Goal: Task Accomplishment & Management: Complete application form

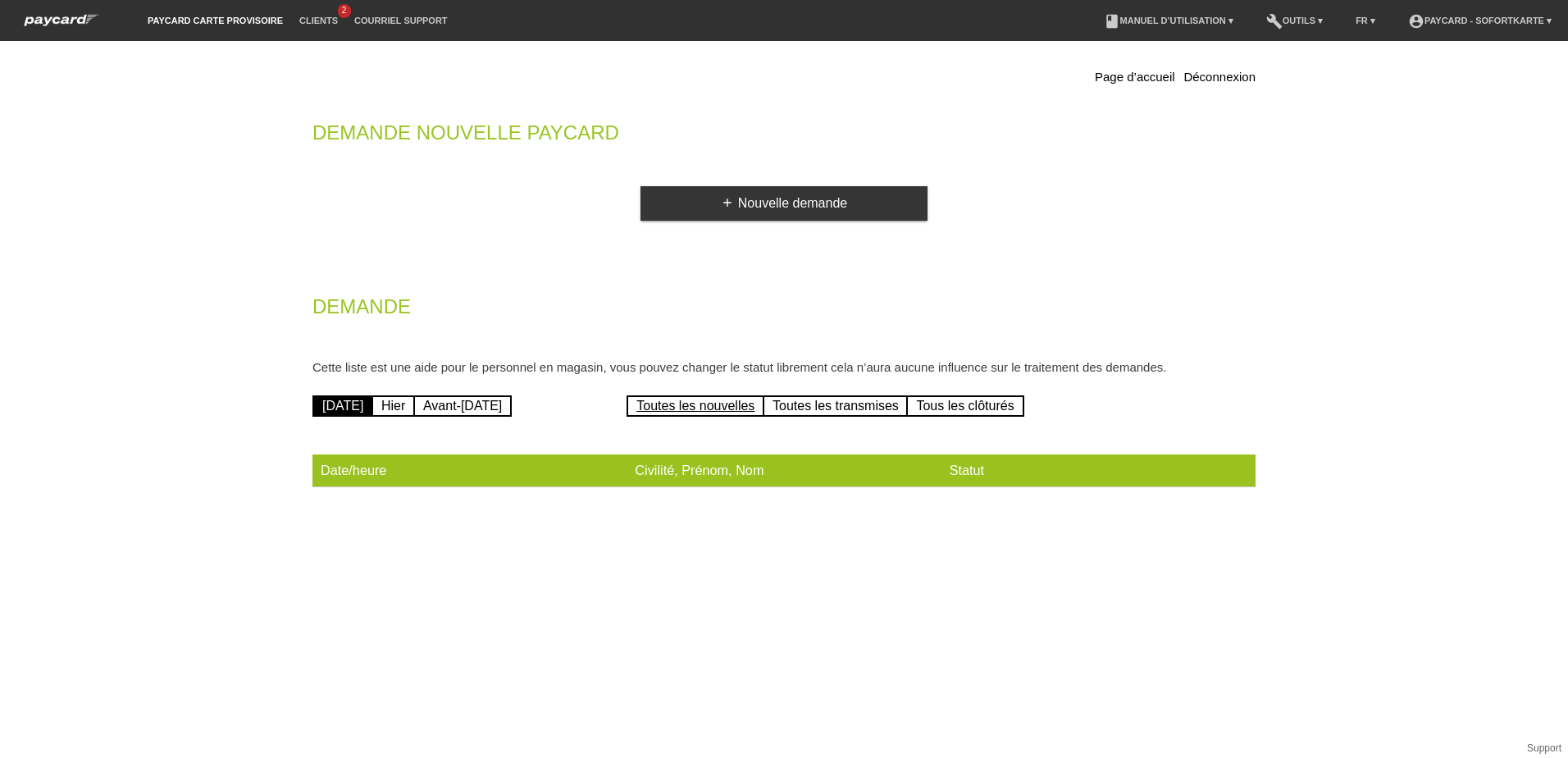
click at [684, 407] on link "Toutes les nouvelles" at bounding box center [696, 406] width 138 height 22
click at [415, 408] on link "Hier" at bounding box center [393, 406] width 43 height 22
drag, startPoint x: 0, startPoint y: 0, endPoint x: 954, endPoint y: 409, distance: 1038.0
click at [960, 409] on link "Tous les clôturés" at bounding box center [965, 406] width 118 height 22
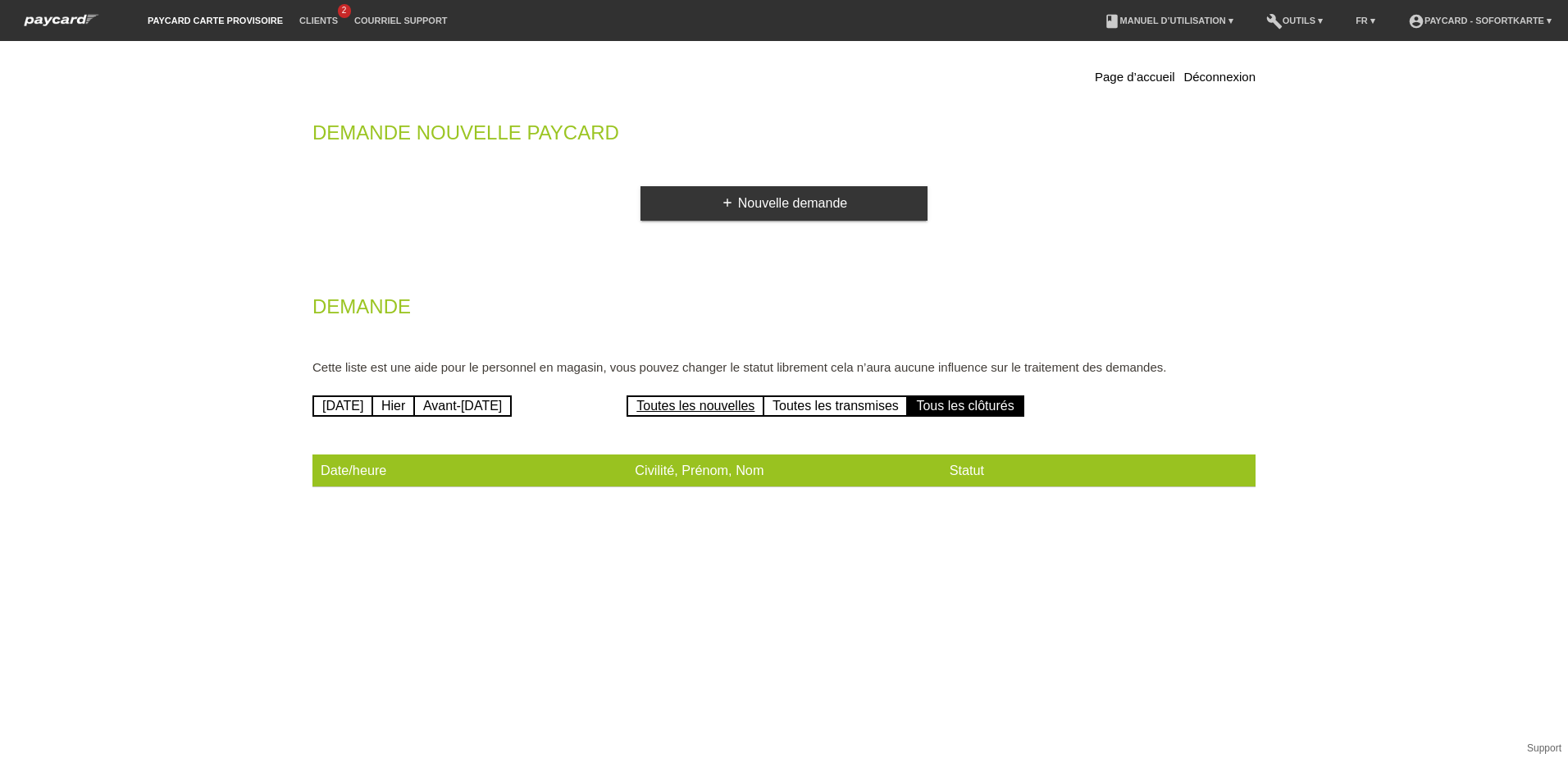
click at [669, 400] on link "Toutes les nouvelles" at bounding box center [696, 406] width 138 height 22
click at [361, 405] on link "[DATE]" at bounding box center [343, 406] width 61 height 22
click at [415, 401] on link "Hier" at bounding box center [393, 406] width 43 height 22
click at [689, 402] on link "Toutes les nouvelles" at bounding box center [696, 406] width 138 height 22
click at [813, 409] on link "Toutes les transmises" at bounding box center [836, 406] width 146 height 22
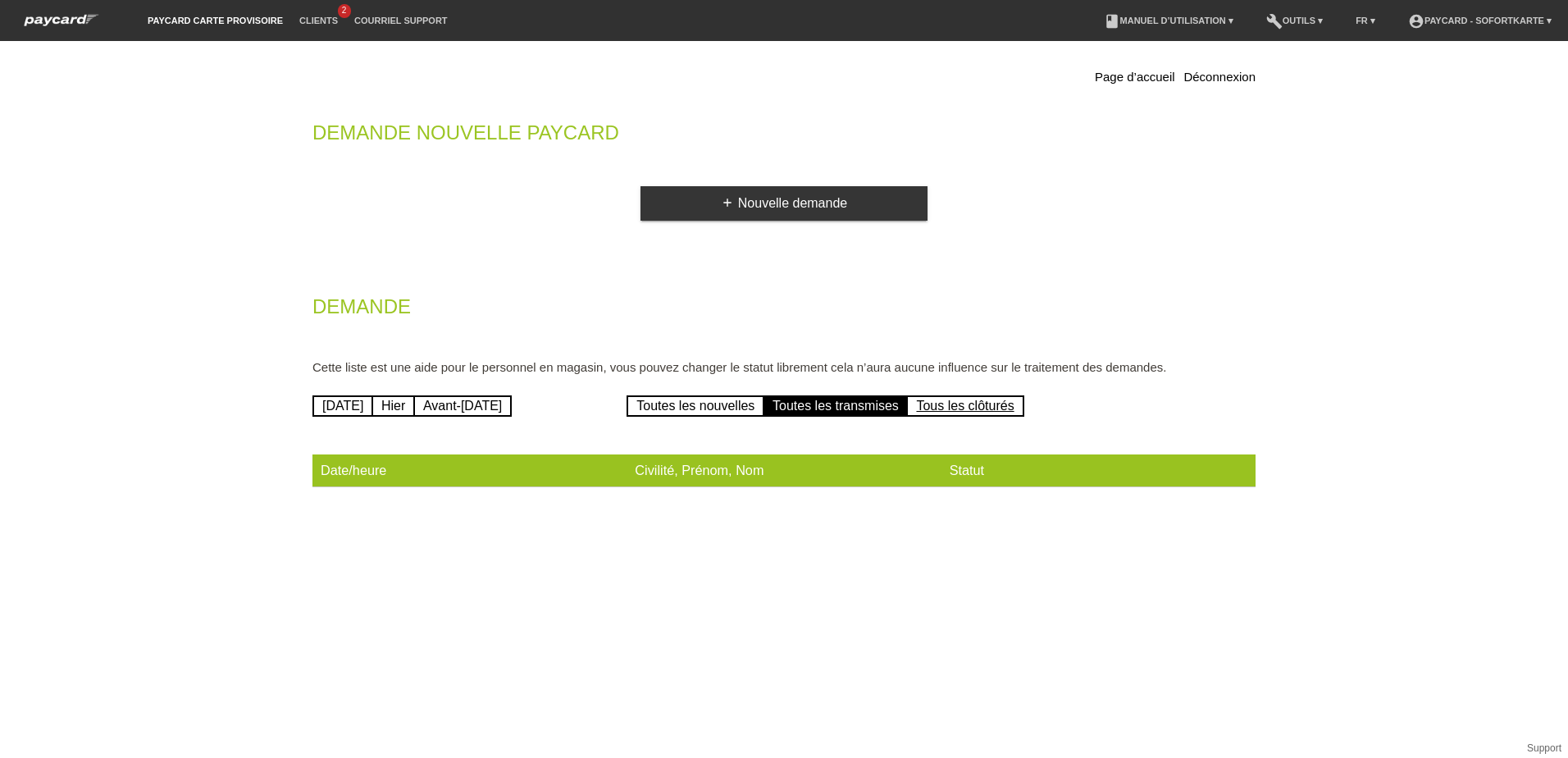
click at [963, 404] on link "Tous les clôturés" at bounding box center [965, 406] width 118 height 22
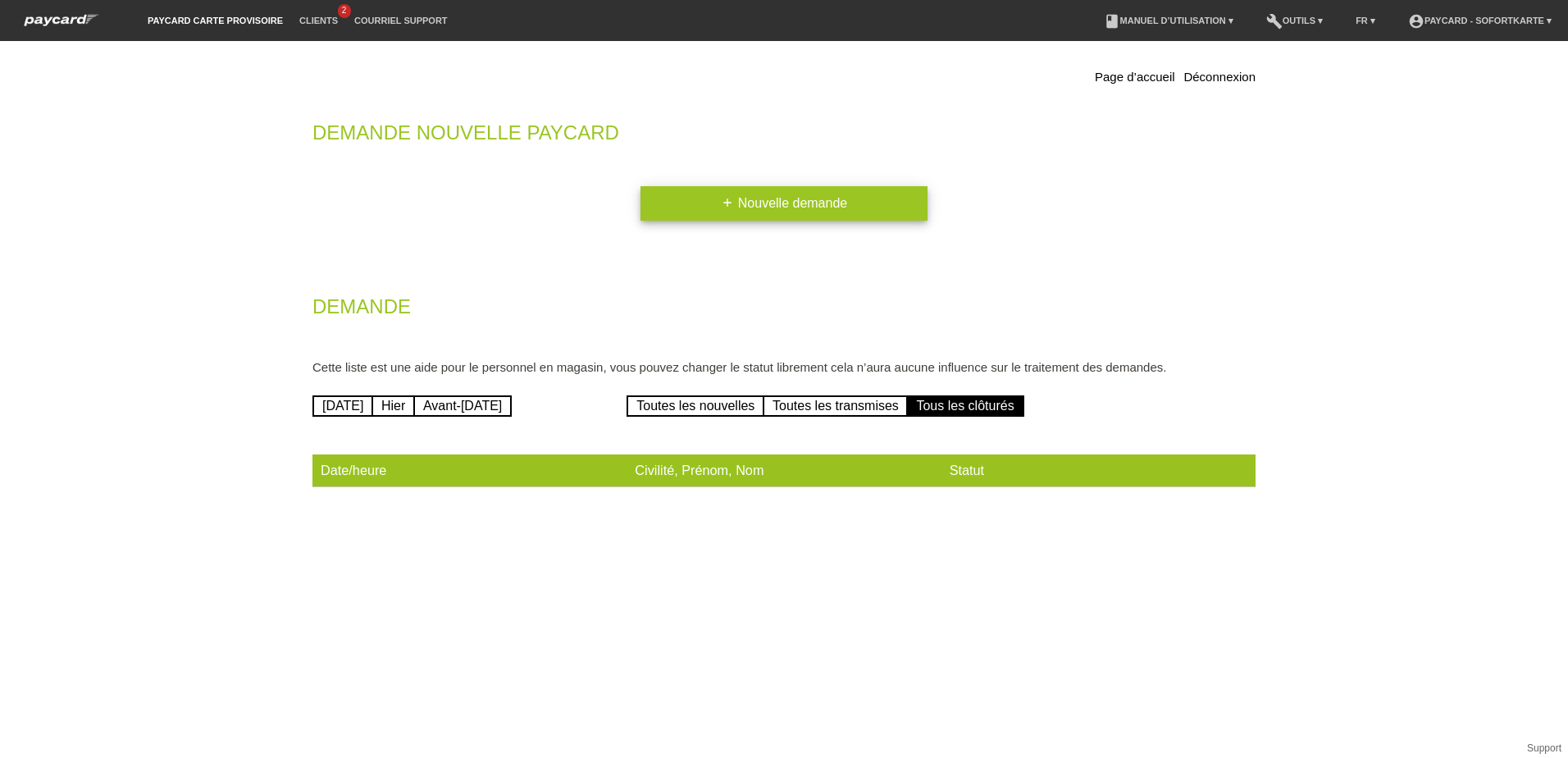
click at [810, 192] on link "add Nouvelle demande" at bounding box center [784, 203] width 287 height 34
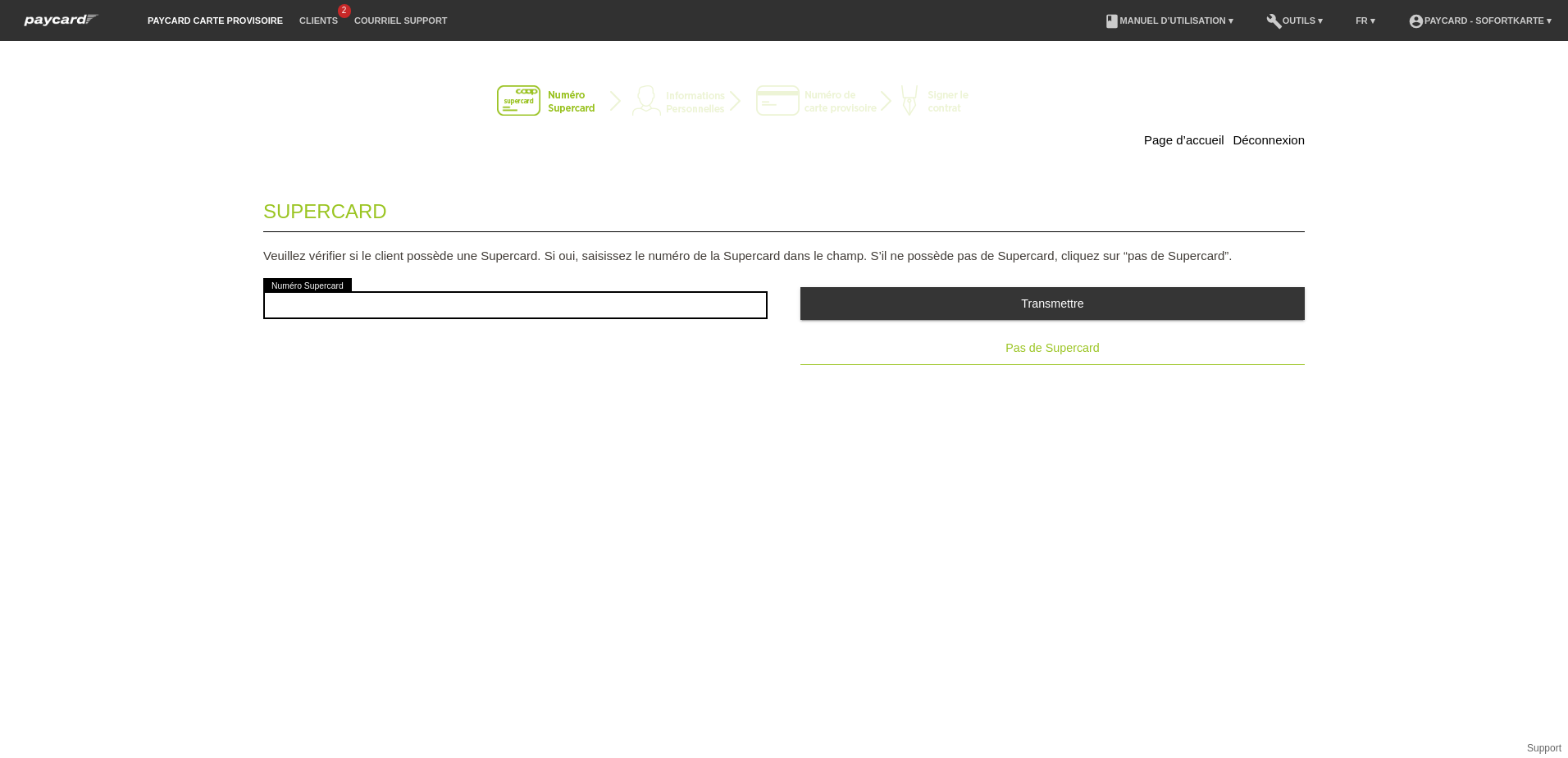
click at [1050, 355] on button "Pas de Supercard" at bounding box center [1053, 348] width 504 height 33
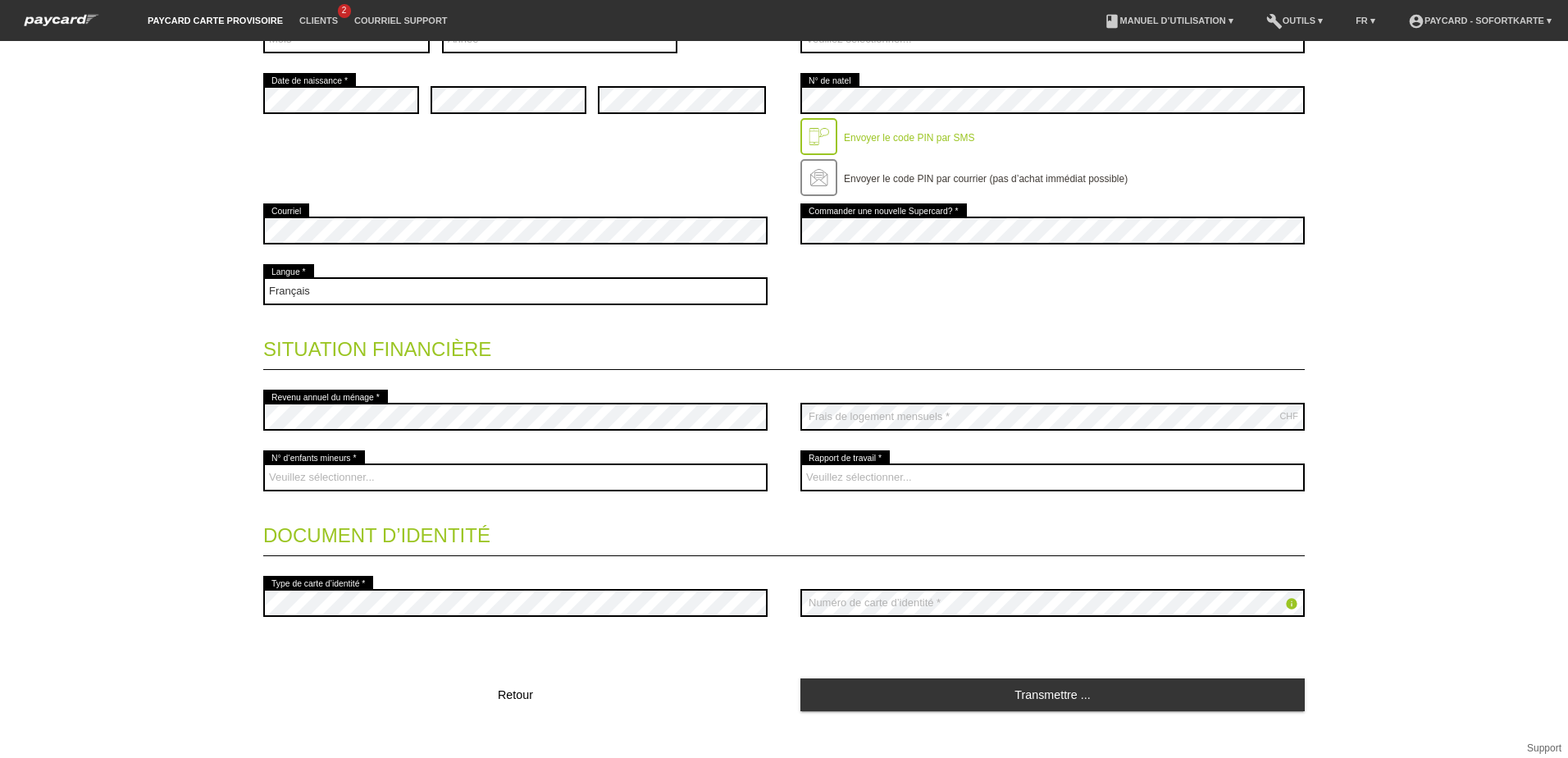
scroll to position [460, 0]
